Goal: Task Accomplishment & Management: Use online tool/utility

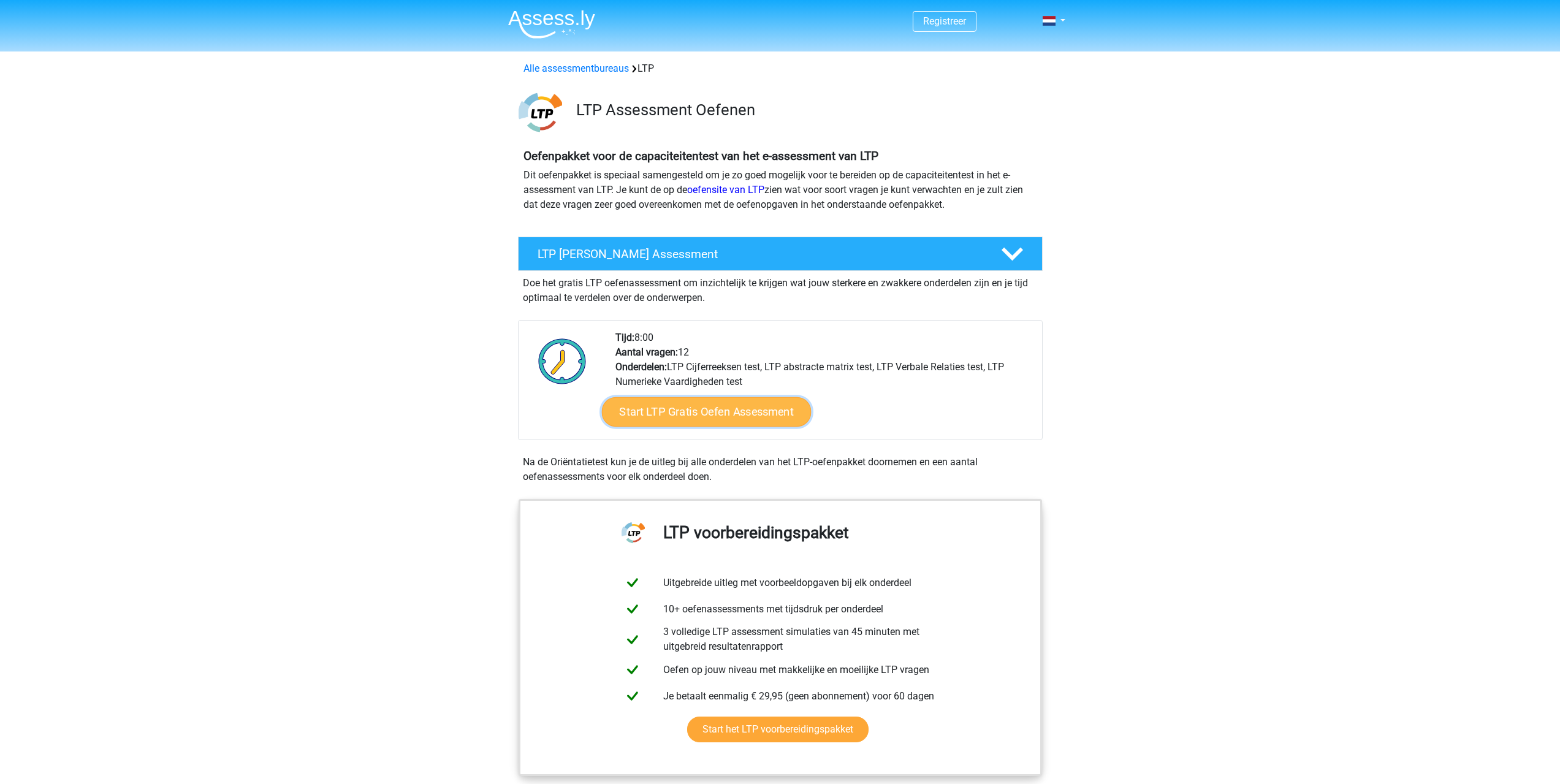
click at [678, 421] on link "Start LTP Gratis Oefen Assessment" at bounding box center [705, 412] width 209 height 30
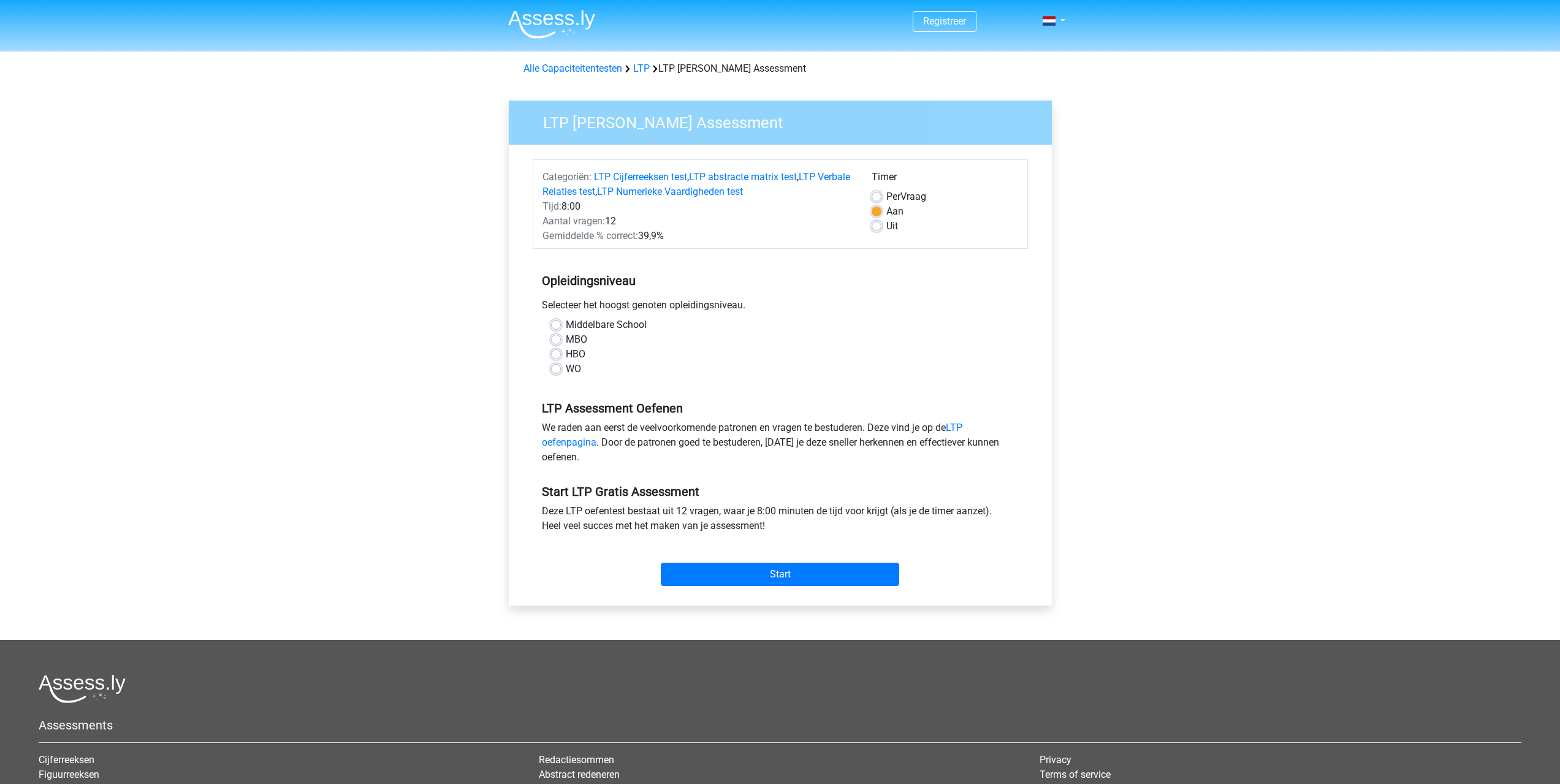
click at [566, 368] on label "WO" at bounding box center [573, 369] width 16 height 15
click at [551, 368] on input "WO" at bounding box center [556, 368] width 10 height 12
radio input "true"
click at [725, 575] on input "Start" at bounding box center [780, 575] width 238 height 23
click at [616, 71] on link "Alle Capaciteitentesten" at bounding box center [572, 69] width 99 height 12
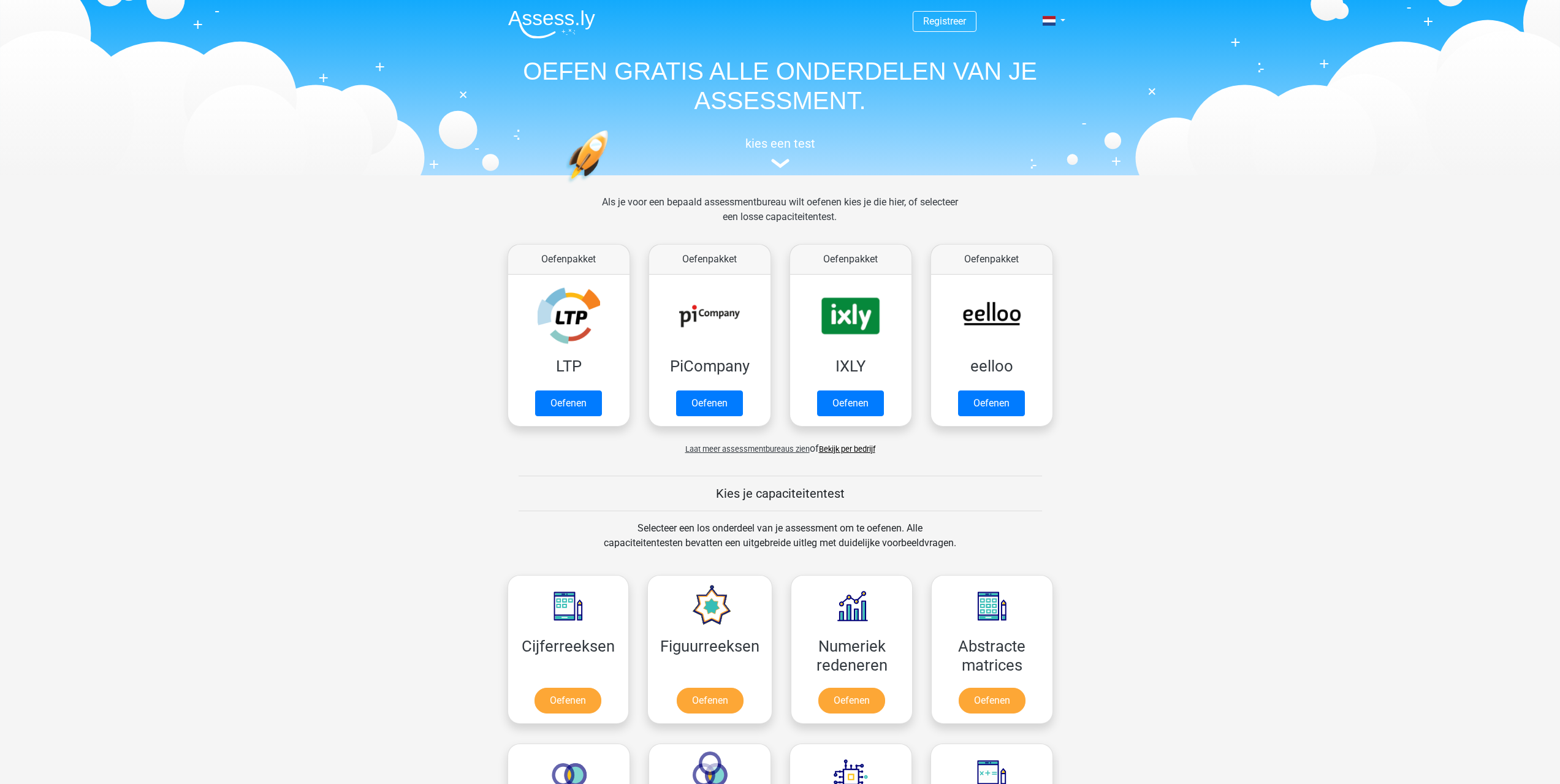
scroll to position [521, 0]
